Goal: Find specific fact: Find specific fact

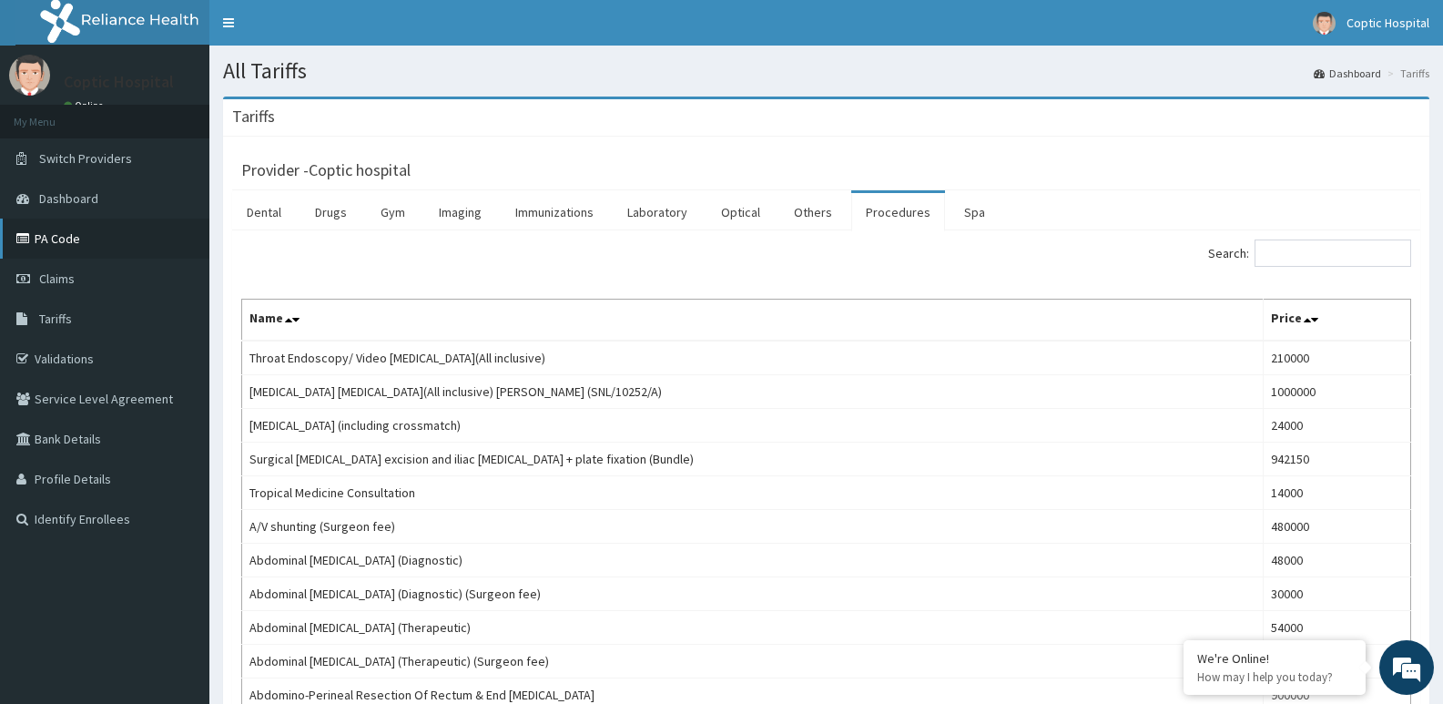
click at [115, 239] on link "PA Code" at bounding box center [104, 238] width 209 height 40
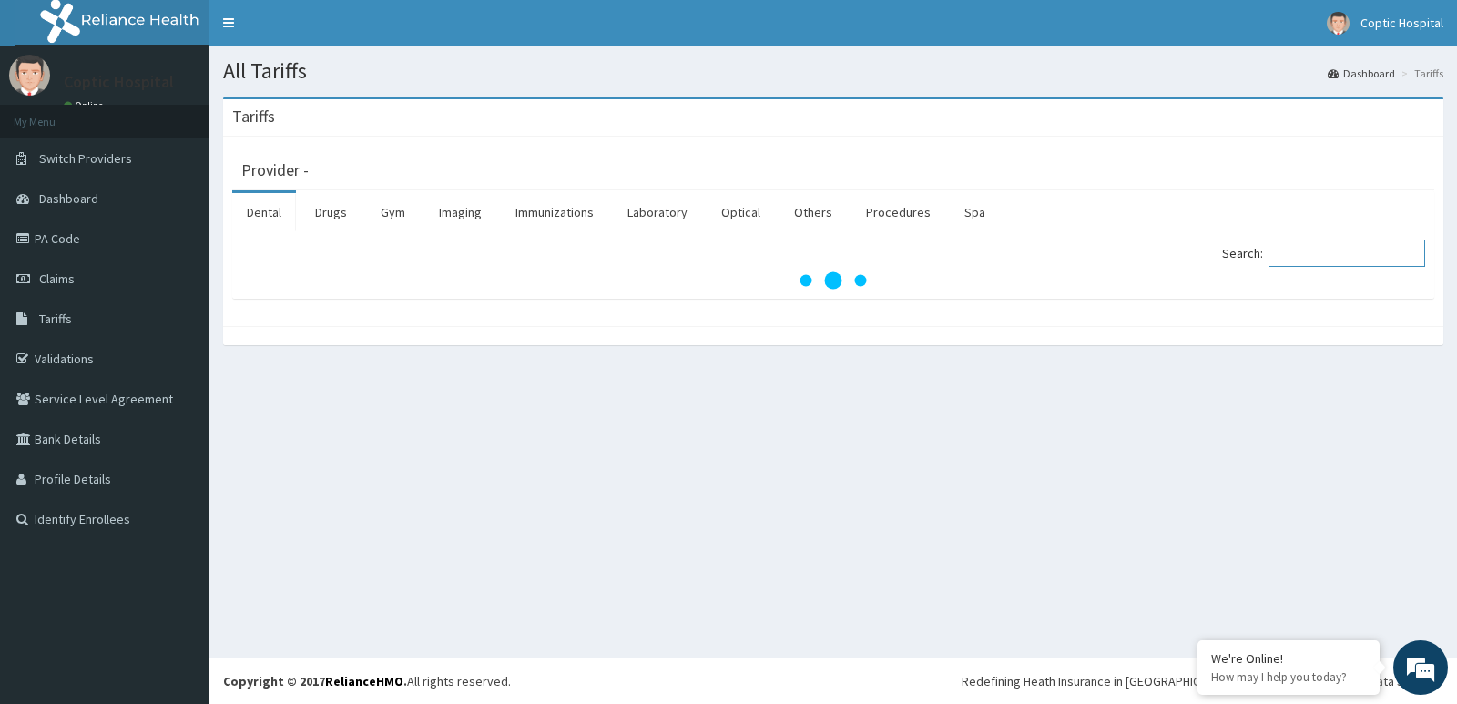
click at [1354, 256] on input "Search:" at bounding box center [1346, 252] width 157 height 27
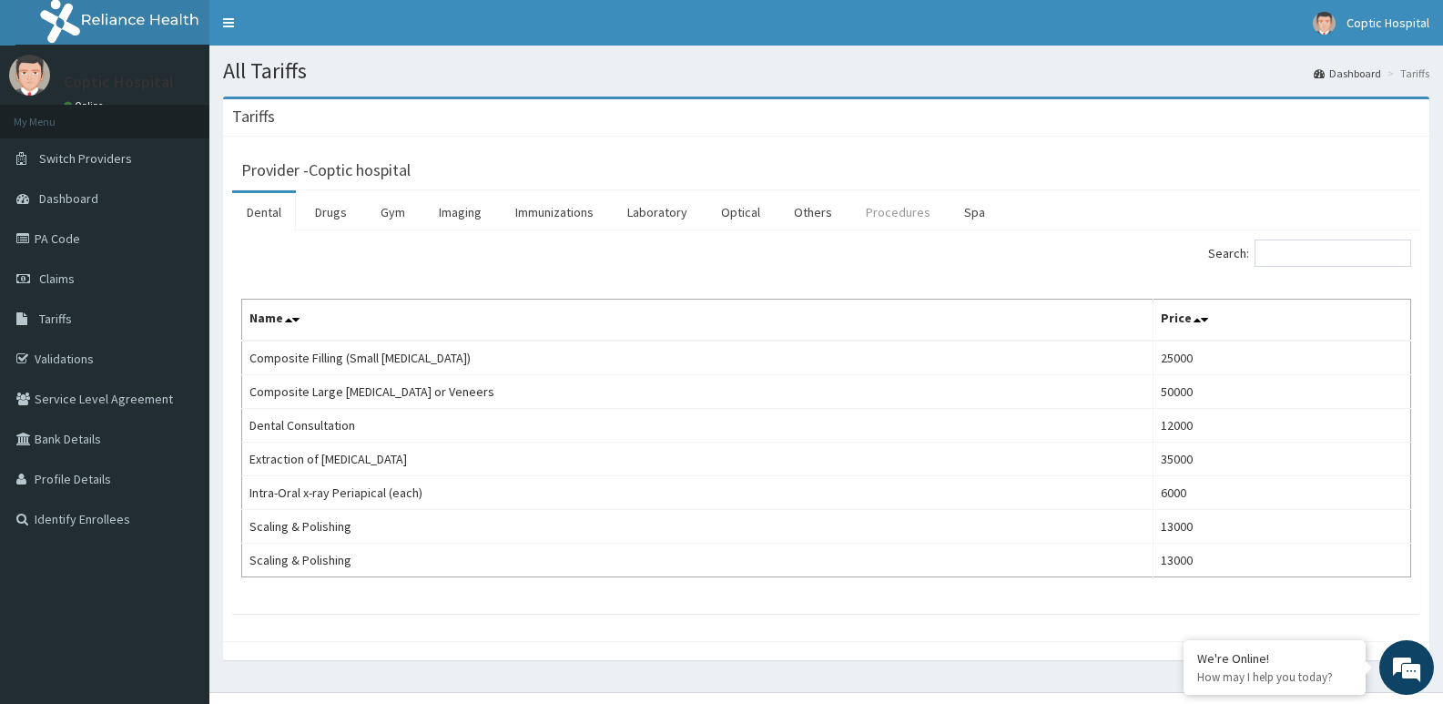
click at [883, 210] on link "Procedures" at bounding box center [898, 212] width 94 height 38
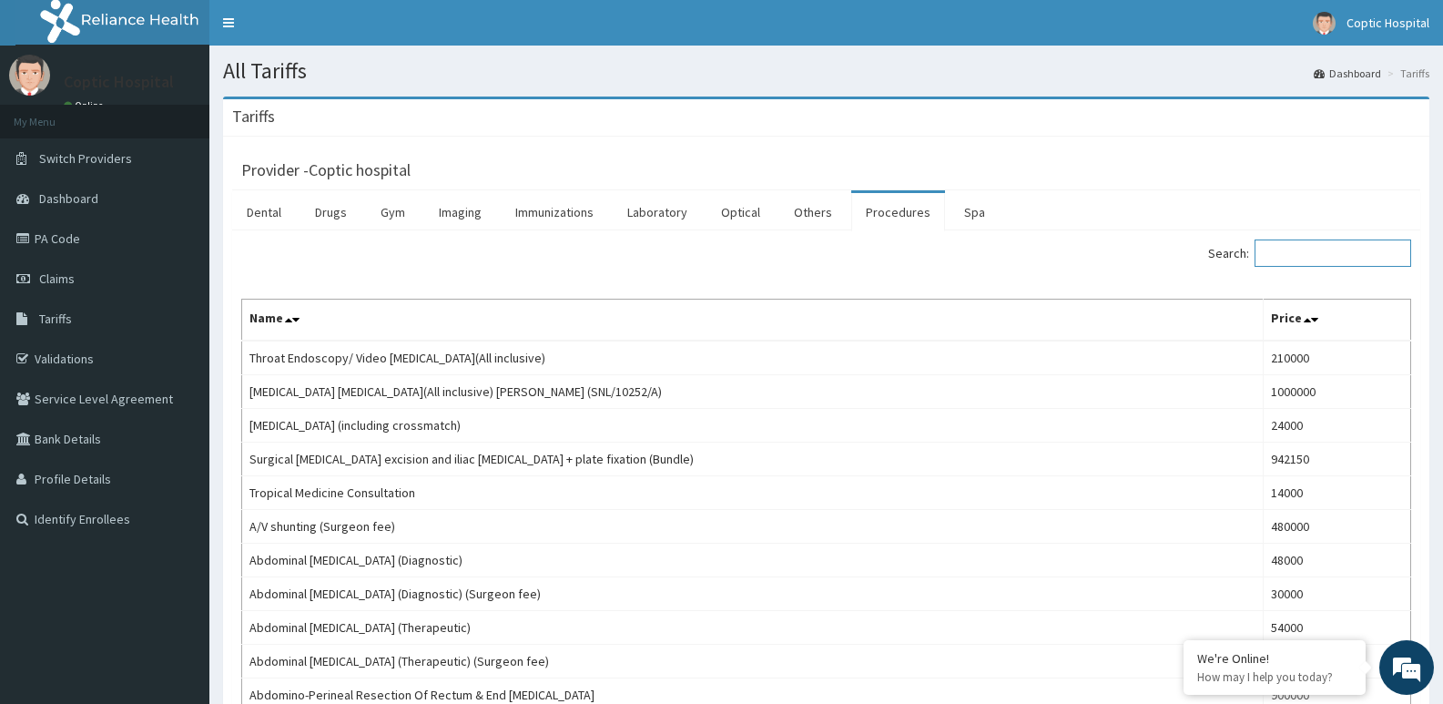
click at [1286, 256] on input "Search:" at bounding box center [1332, 252] width 157 height 27
paste input "Blood Transfusion (including Crossmatch)"
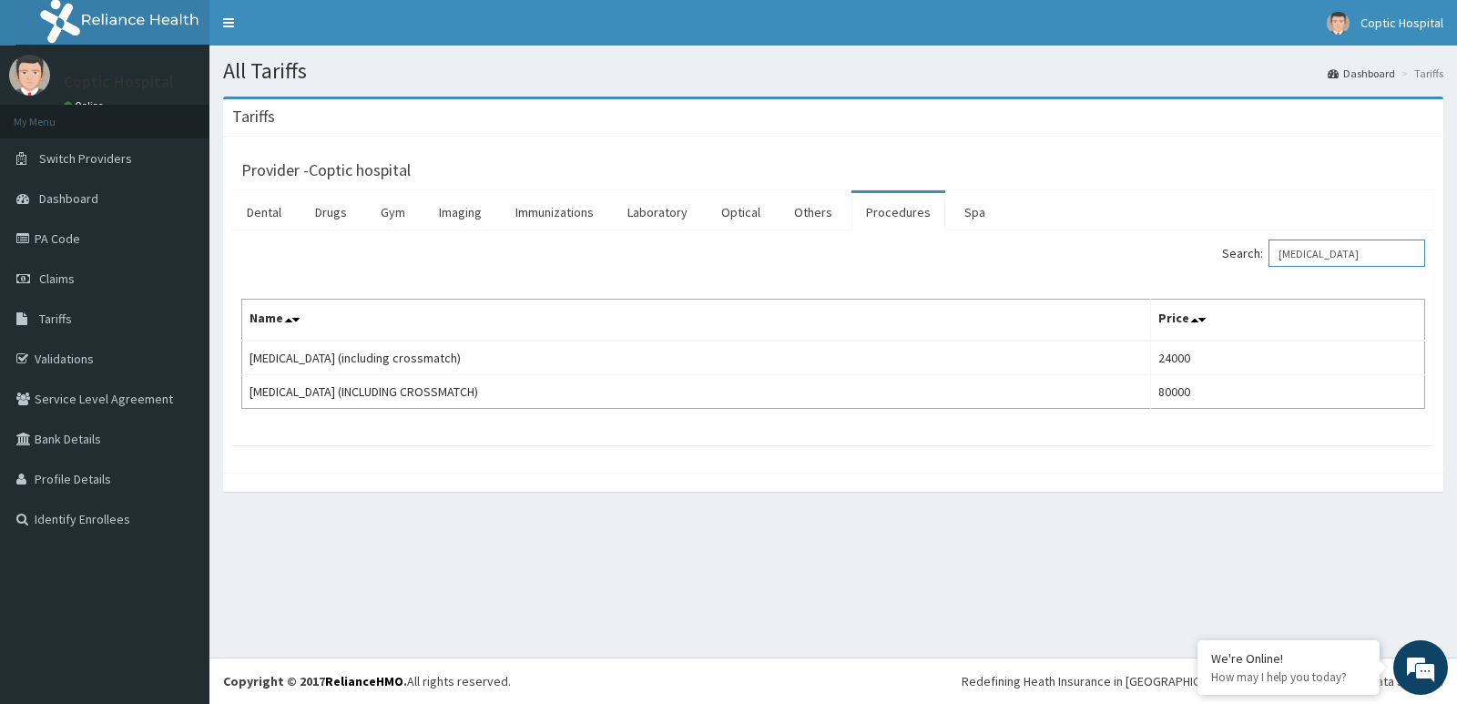
click at [1311, 257] on input "Blood Transfusion" at bounding box center [1346, 252] width 157 height 27
type input "Blood Transfusion"
click at [954, 138] on div "Provider - Coptic hospital Dental Drugs Gym Imaging Immunizations Laboratory Op…" at bounding box center [833, 305] width 1220 height 336
click at [879, 446] on div "Provider - Coptic hospital Dental Drugs Gym Imaging Immunizations Laboratory Op…" at bounding box center [833, 305] width 1220 height 336
click at [1327, 256] on input "Blood Transfusion" at bounding box center [1346, 252] width 157 height 27
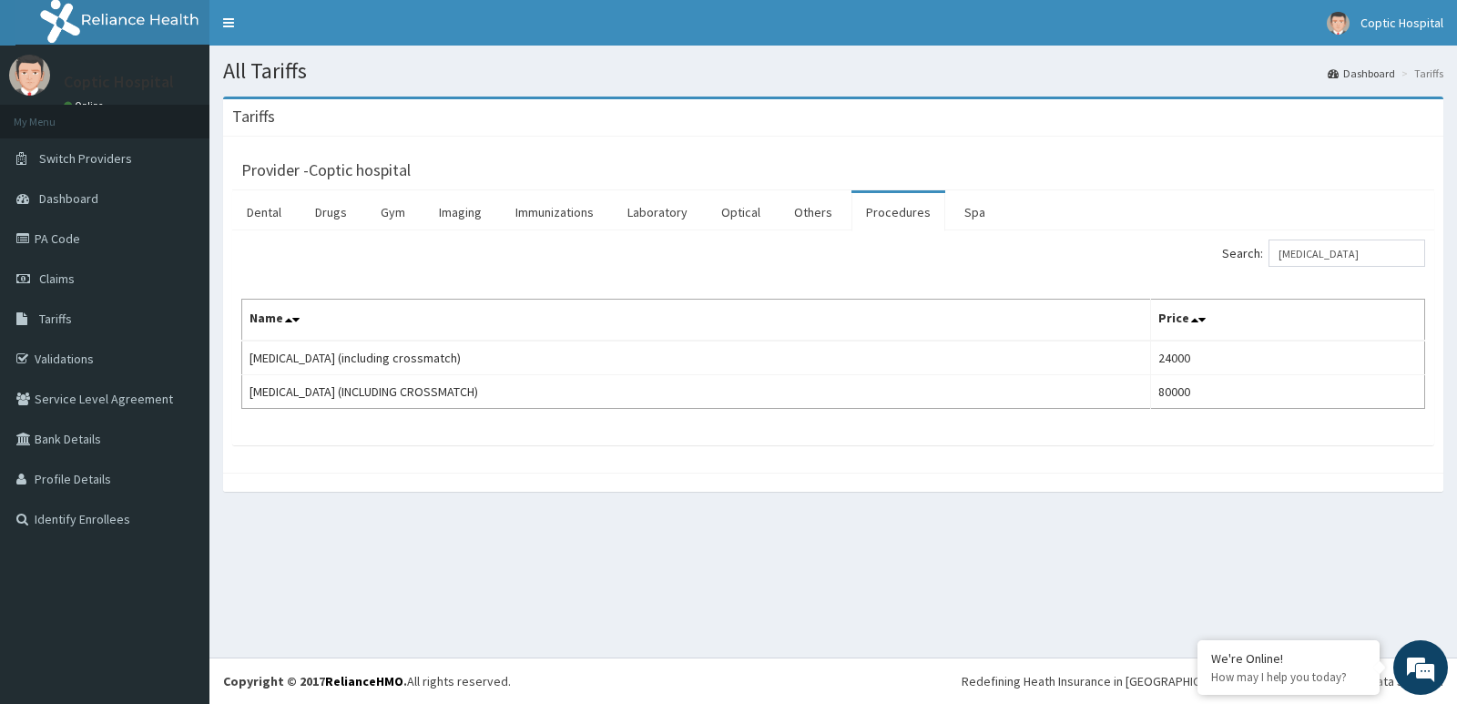
click at [404, 446] on div "Provider - Coptic hospital Dental Drugs Gym Imaging Immunizations Laboratory Op…" at bounding box center [833, 305] width 1220 height 336
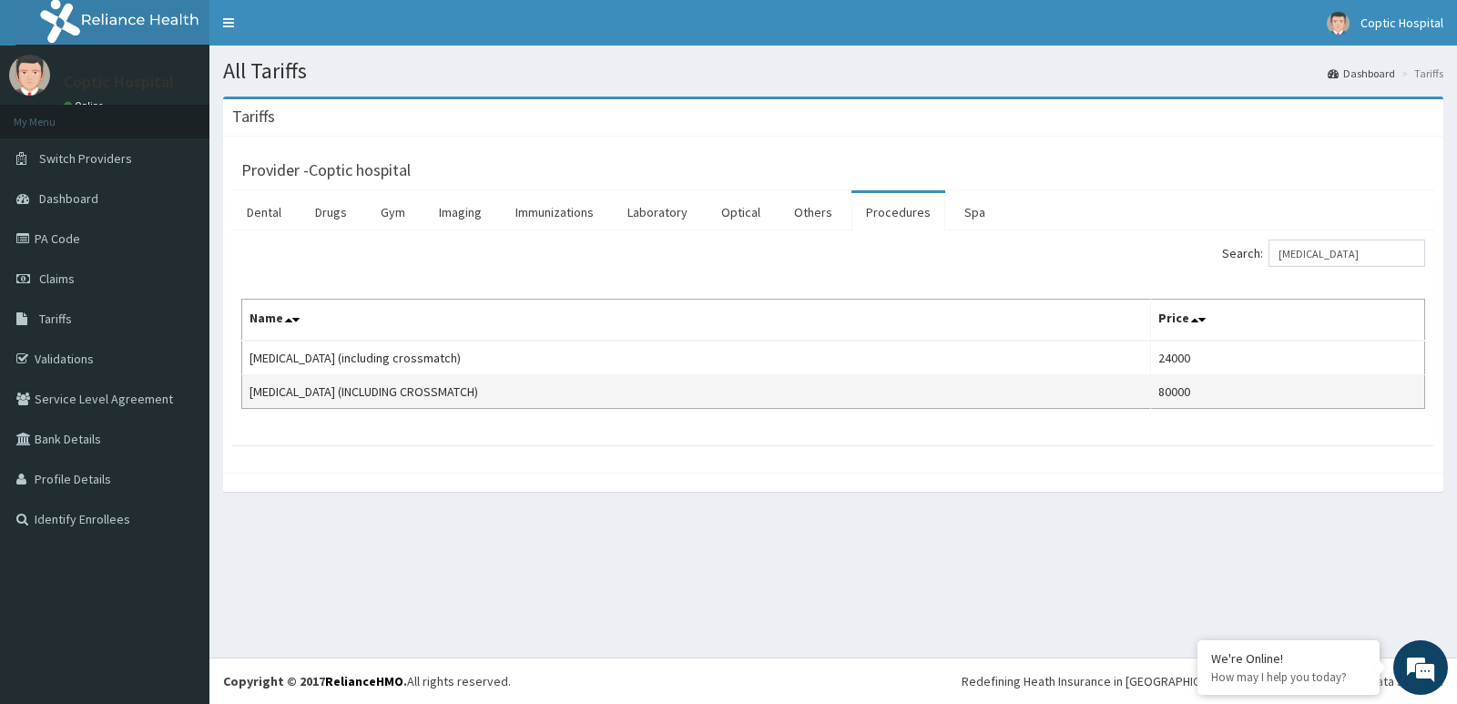
click at [548, 402] on td "BLOOD TRANSFUSION (INCLUDING CROSSMATCH)" at bounding box center [696, 392] width 909 height 34
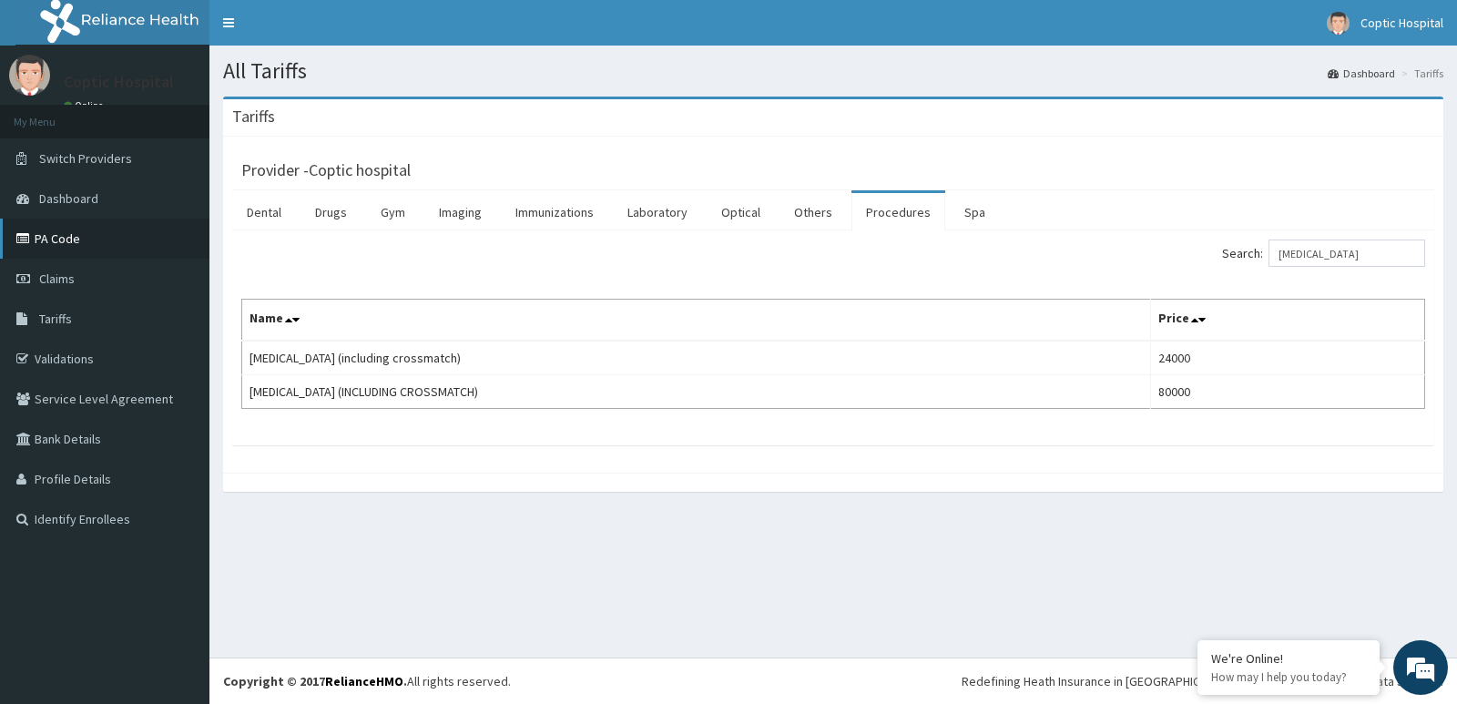
click at [69, 235] on link "PA Code" at bounding box center [104, 238] width 209 height 40
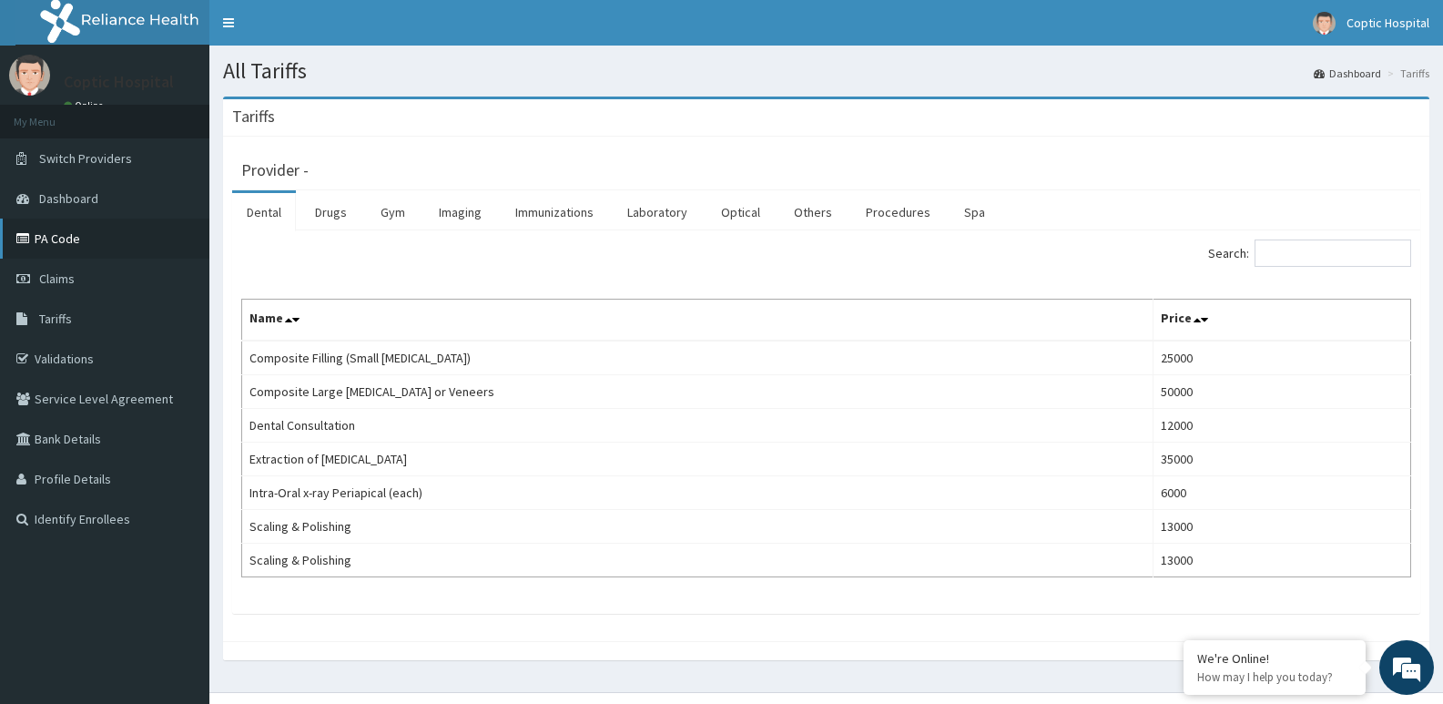
click at [95, 236] on link "PA Code" at bounding box center [104, 238] width 209 height 40
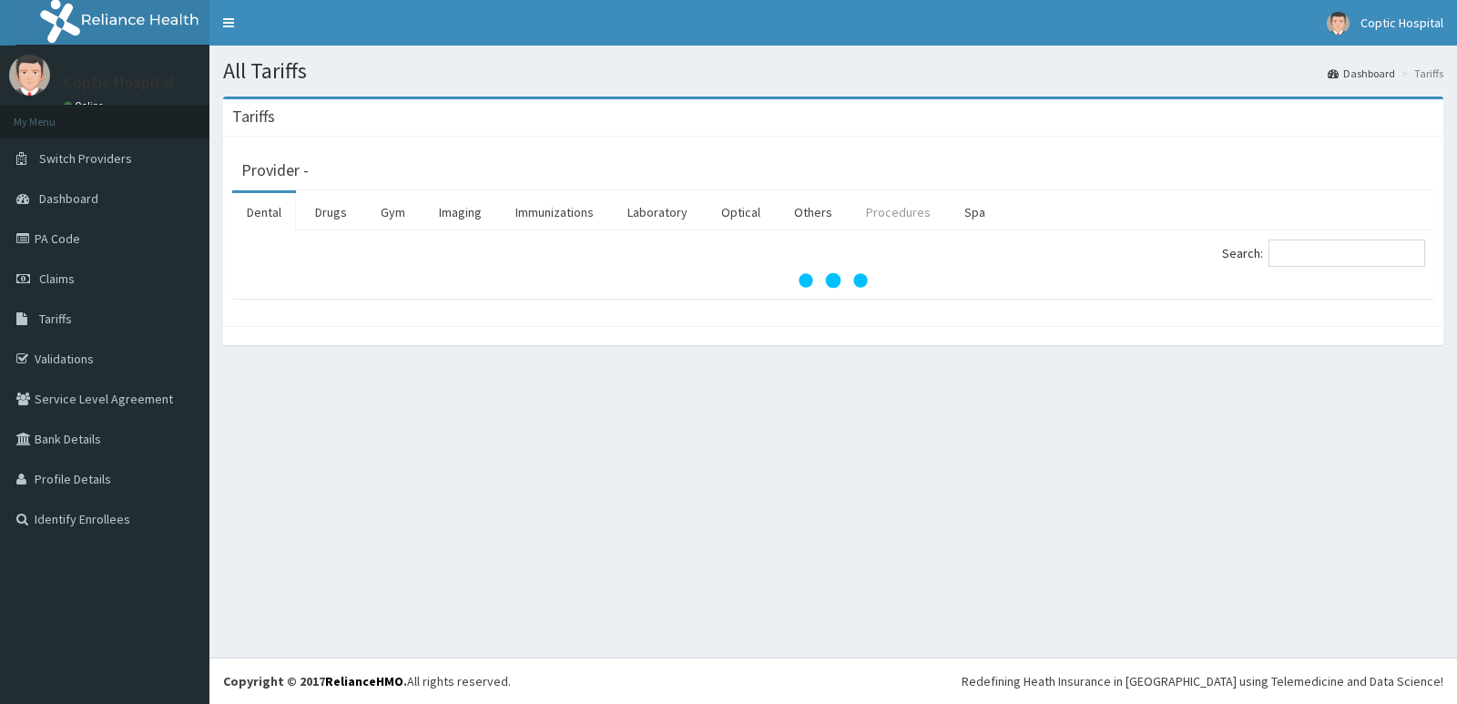
click at [889, 219] on link "Procedures" at bounding box center [898, 212] width 94 height 38
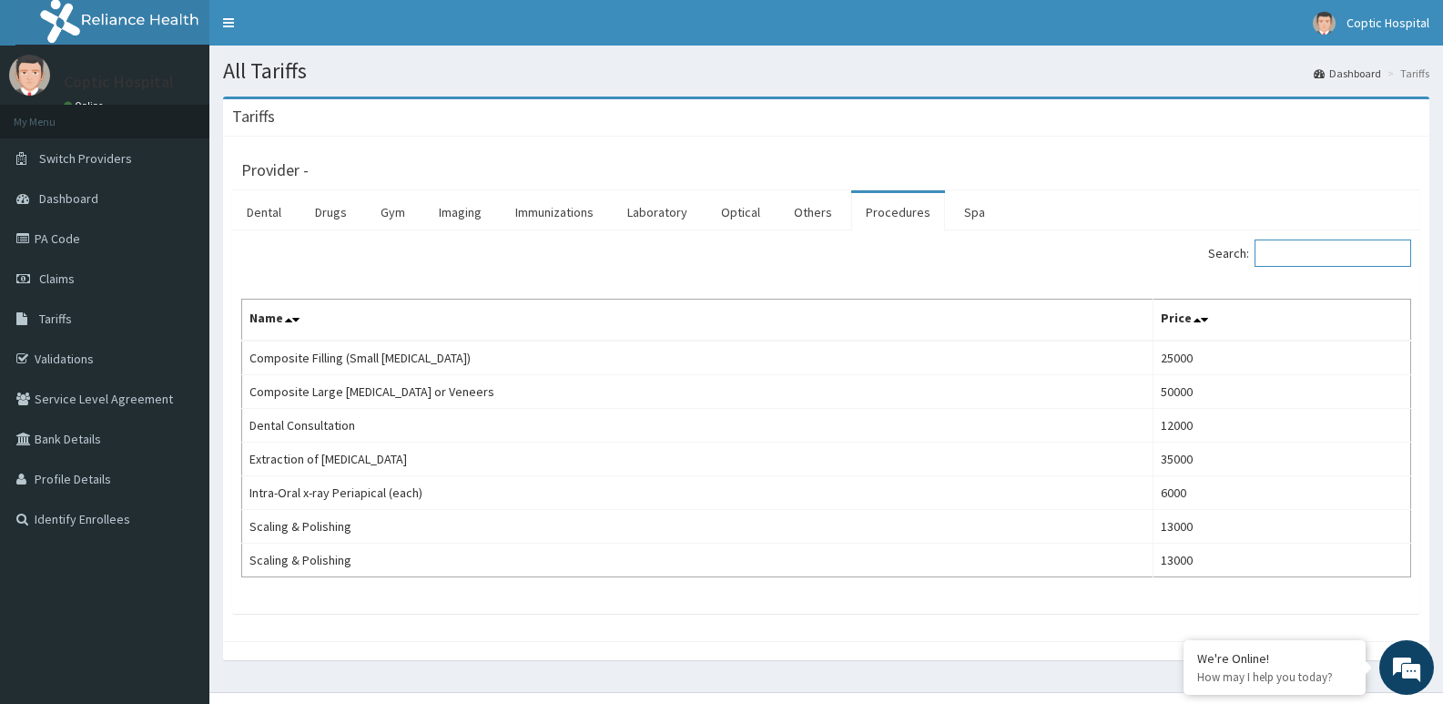
click at [1354, 254] on input "Search:" at bounding box center [1332, 252] width 157 height 27
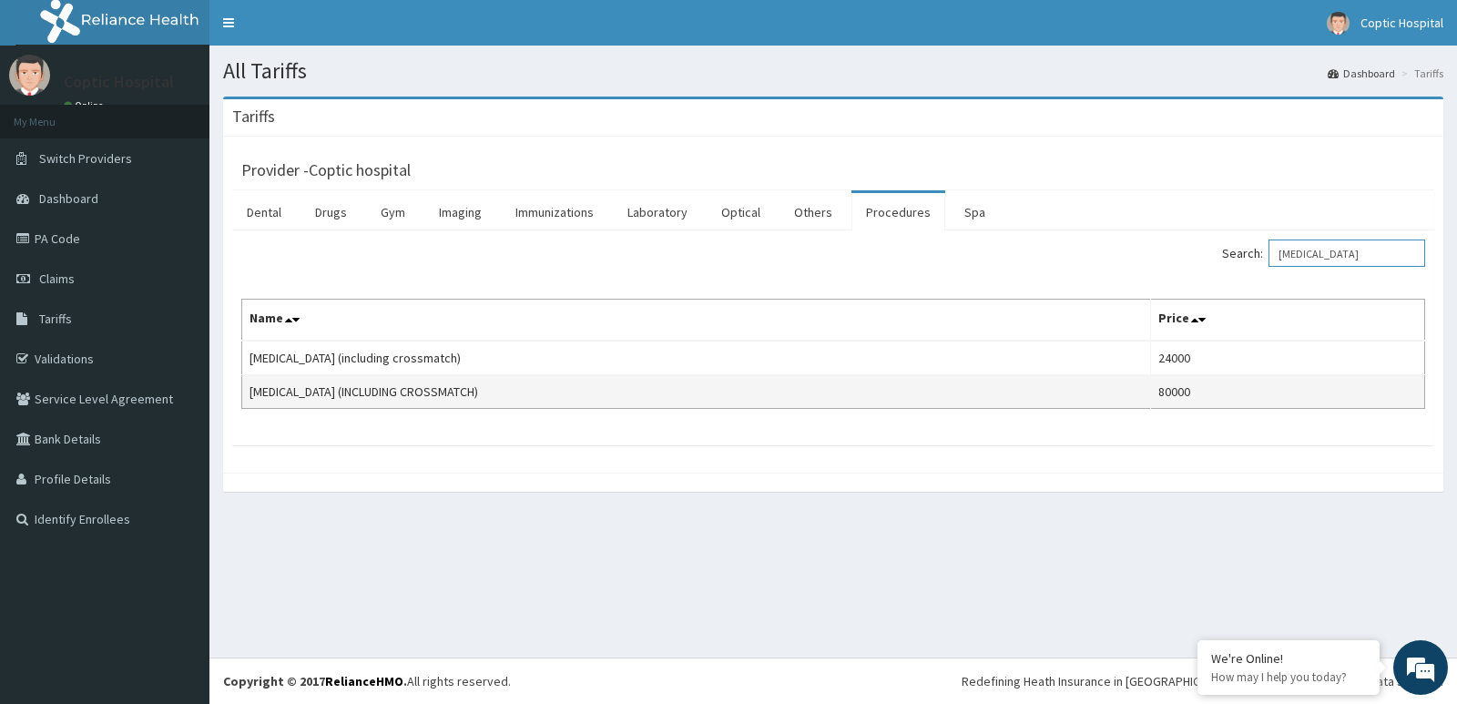
type input "TRANSFUSION"
drag, startPoint x: 250, startPoint y: 392, endPoint x: 526, endPoint y: 392, distance: 275.8
click at [526, 392] on td "BLOOD TRANSFUSION (INCLUDING CROSSMATCH)" at bounding box center [696, 392] width 909 height 34
copy td "BLOOD TRANSFUSION (INCLUDING CROSSMATCH)"
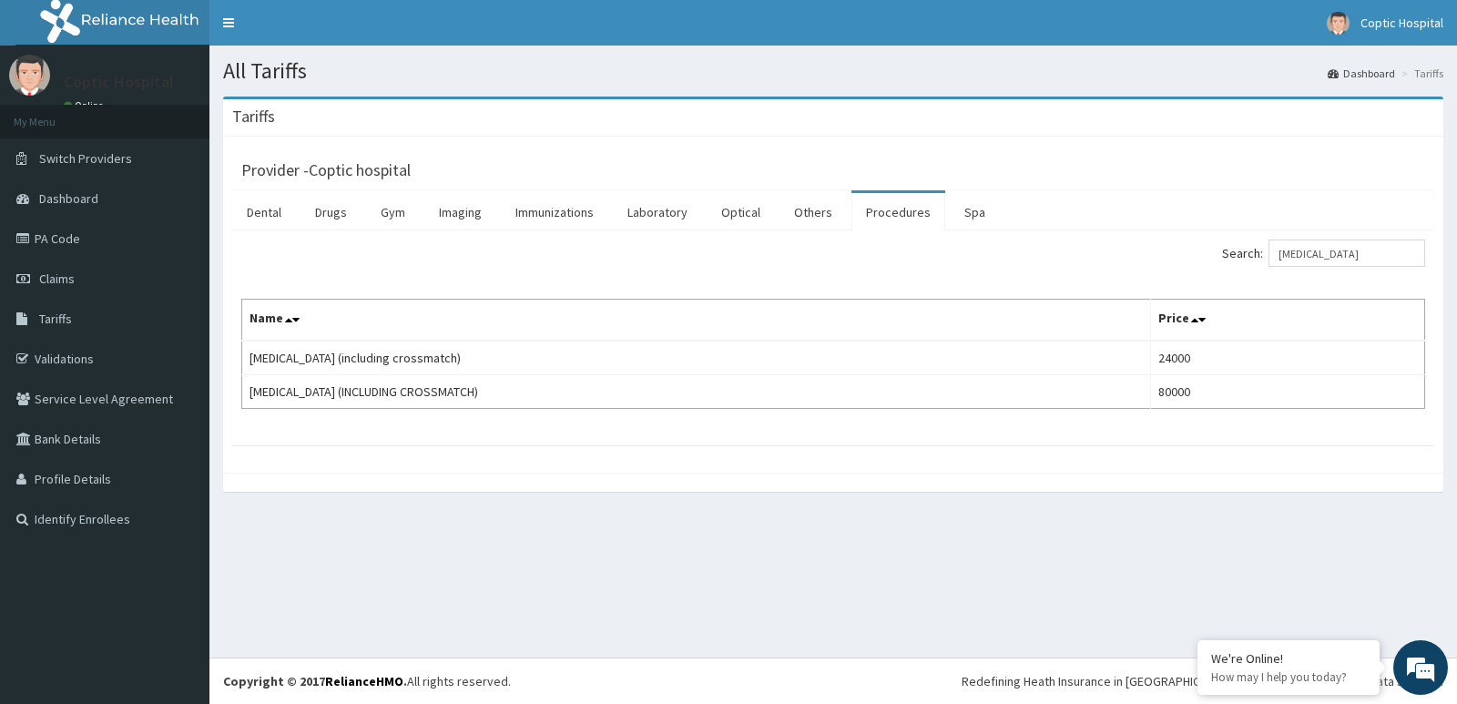
click at [808, 107] on div "Tariffs" at bounding box center [833, 117] width 1220 height 37
